Goal: Task Accomplishment & Management: Complete application form

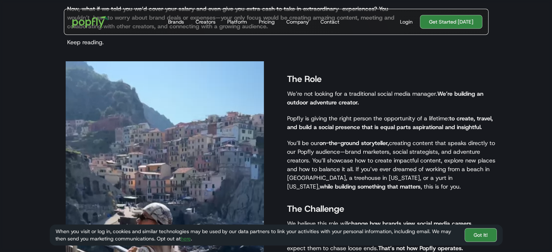
scroll to position [435, 0]
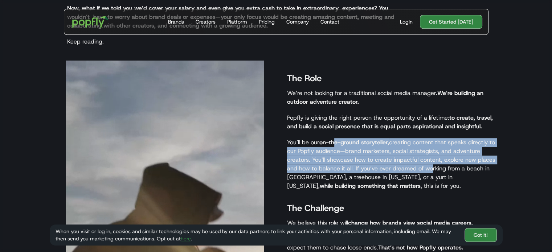
drag, startPoint x: 345, startPoint y: 135, endPoint x: 427, endPoint y: 159, distance: 85.8
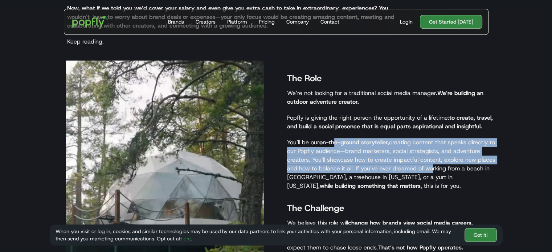
click at [427, 159] on p "You’ll be our on-the-ground storyteller, creating content that speaks directly …" at bounding box center [391, 164] width 208 height 52
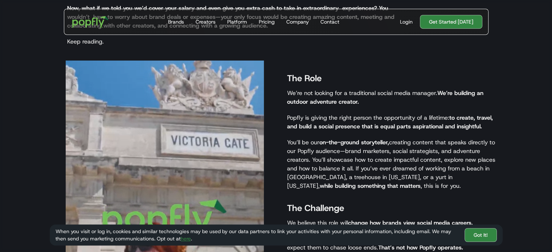
click at [475, 164] on p "You’ll be our on-the-ground storyteller, creating content that speaks directly …" at bounding box center [391, 164] width 208 height 52
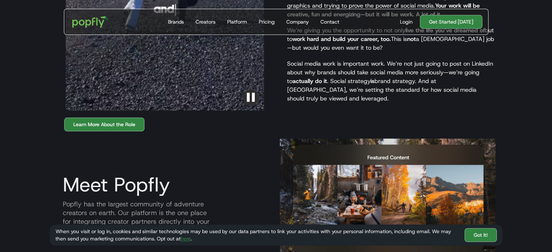
scroll to position [653, 0]
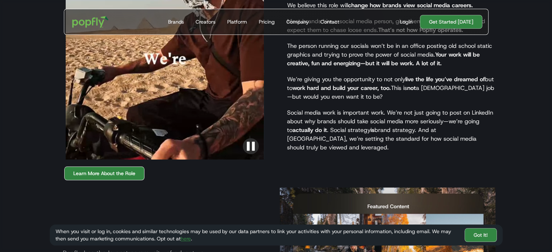
click at [120, 166] on link "Learn More About the Role" at bounding box center [104, 173] width 80 height 14
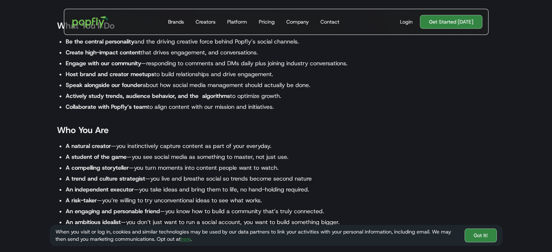
scroll to position [616, 0]
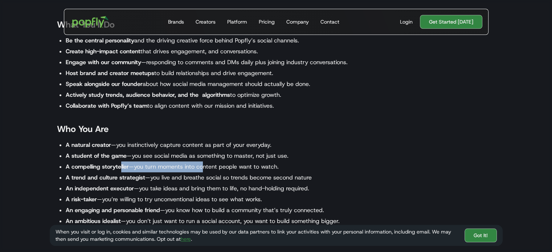
drag, startPoint x: 120, startPoint y: 164, endPoint x: 201, endPoint y: 168, distance: 81.3
click at [201, 168] on li "A compelling storyteller —you turn moments into content people want to watch." at bounding box center [232, 166] width 332 height 11
click at [224, 176] on li "A trend and culture strategist —you live and breathe social so trends become se…" at bounding box center [232, 177] width 332 height 11
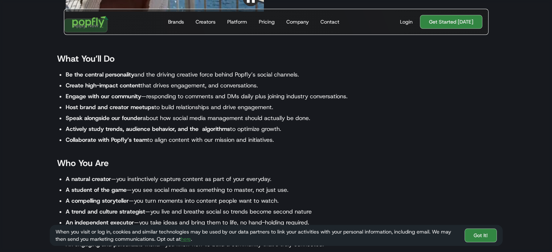
scroll to position [580, 0]
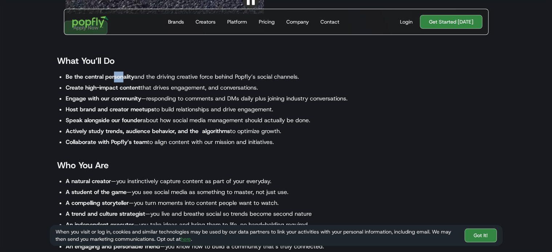
drag, startPoint x: 114, startPoint y: 74, endPoint x: 123, endPoint y: 76, distance: 9.4
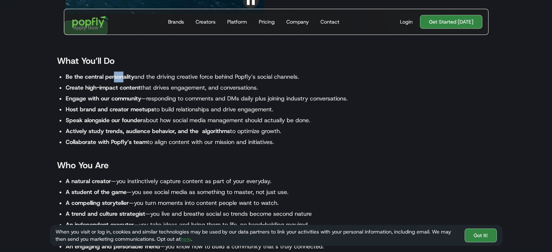
click at [123, 76] on strong "Be the central personality" at bounding box center [100, 77] width 69 height 8
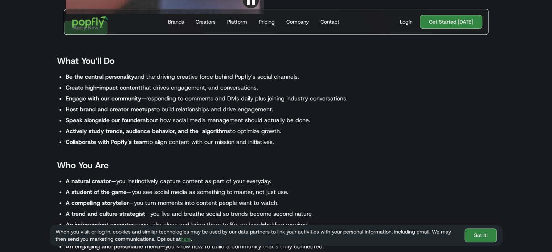
click at [125, 83] on li "Create high-impact content that drives engagement, and conversations." at bounding box center [232, 87] width 332 height 11
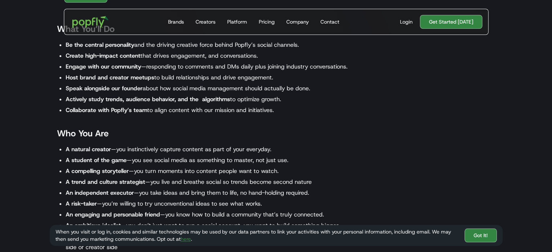
scroll to position [689, 0]
